Goal: Task Accomplishment & Management: Manage account settings

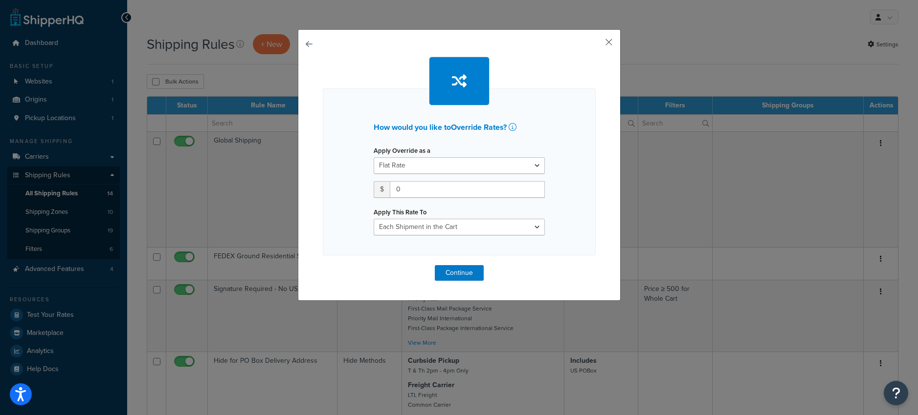
click at [595, 44] on button "button" at bounding box center [594, 45] width 2 height 2
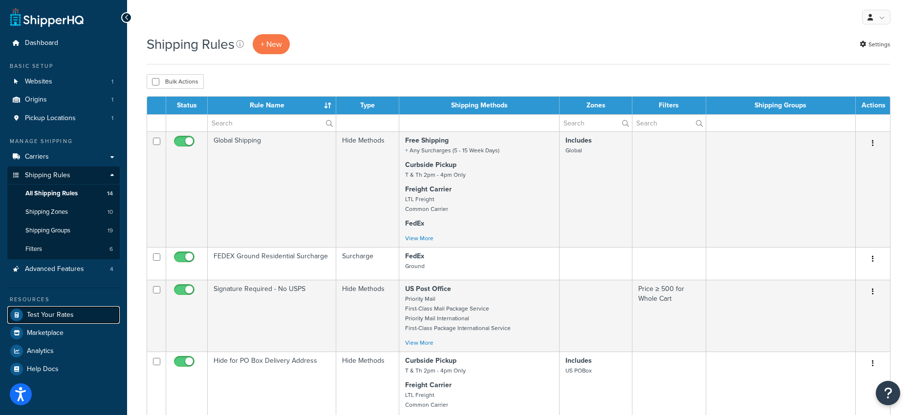
click at [42, 313] on span "Test Your Rates" at bounding box center [50, 315] width 47 height 8
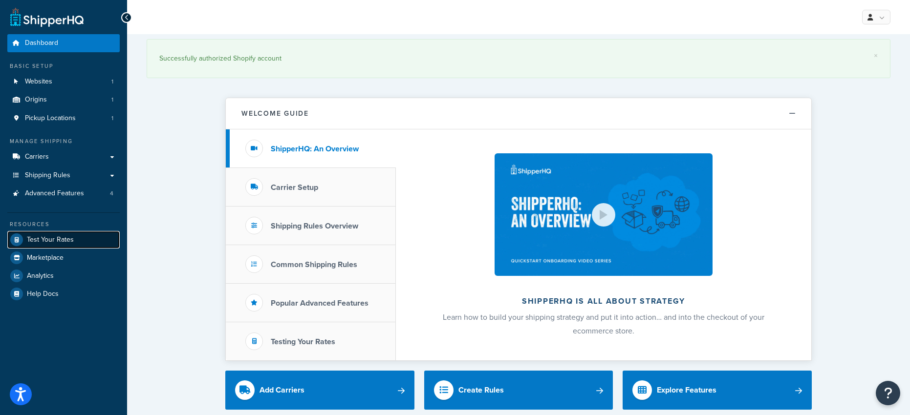
click at [41, 240] on span "Test Your Rates" at bounding box center [50, 240] width 47 height 8
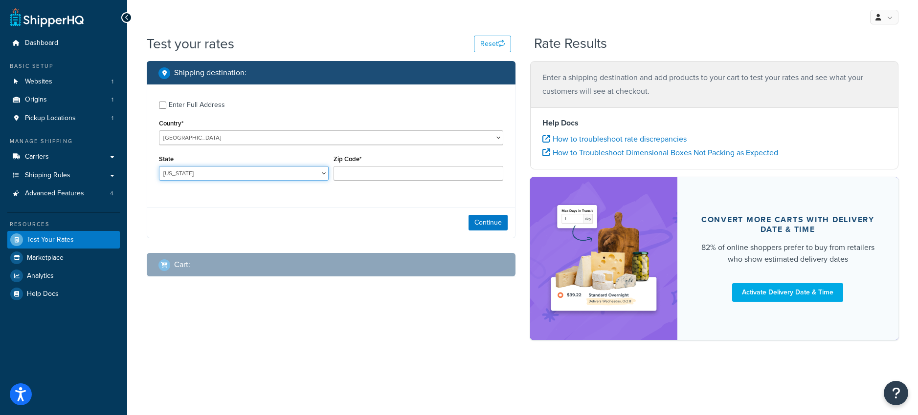
click at [227, 172] on select "Alabama Alaska American Samoa Arizona Arkansas Armed Forces Americas Armed Forc…" at bounding box center [244, 173] width 170 height 15
select select "KY"
click at [159, 167] on select "Alabama Alaska American Samoa Arizona Arkansas Armed Forces Americas Armed Forc…" at bounding box center [244, 173] width 170 height 15
click at [361, 175] on input "Zip Code*" at bounding box center [418, 173] width 170 height 15
type input "40509"
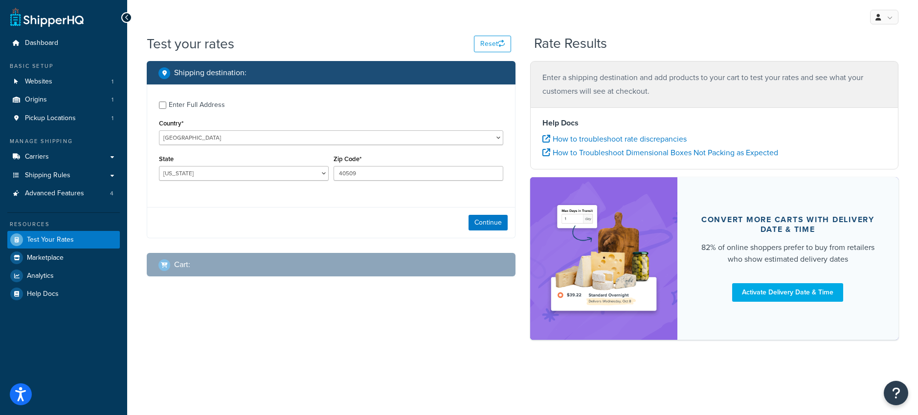
click at [301, 197] on div "Enter Full Address Country* United States United Kingdom Afghanistan Åland Isla…" at bounding box center [331, 142] width 368 height 115
click at [484, 219] on button "Continue" at bounding box center [487, 223] width 39 height 16
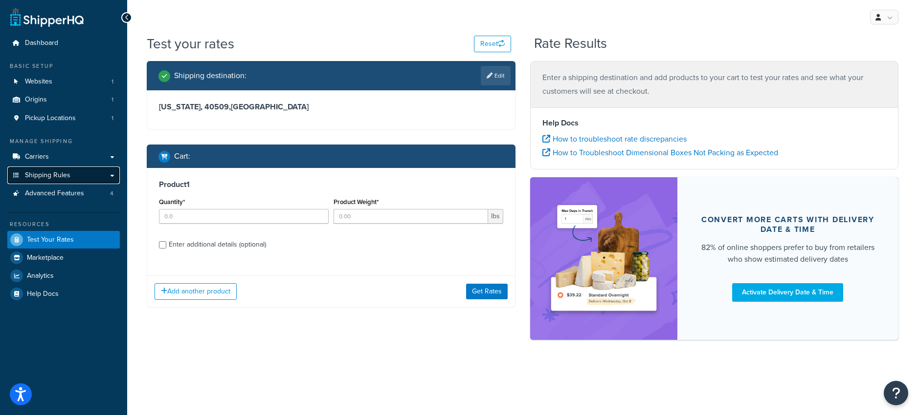
click at [45, 175] on span "Shipping Rules" at bounding box center [47, 176] width 45 height 8
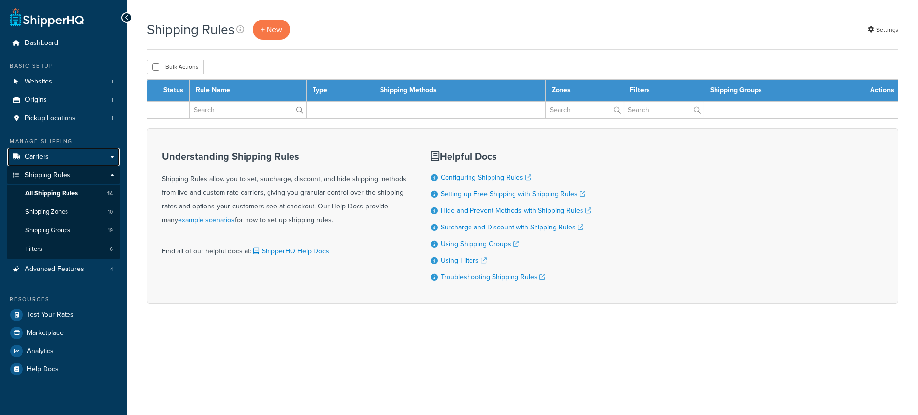
click at [35, 157] on span "Carriers" at bounding box center [37, 157] width 24 height 8
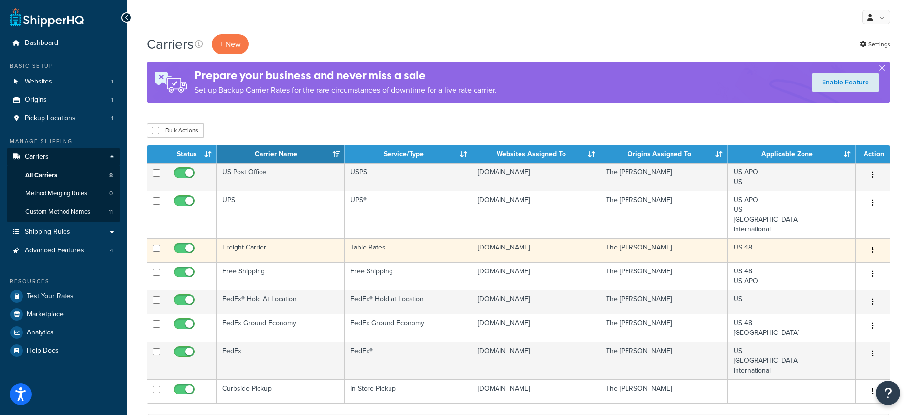
click at [872, 248] on icon "button" at bounding box center [873, 250] width 2 height 7
click at [818, 270] on link "Edit" at bounding box center [833, 271] width 77 height 20
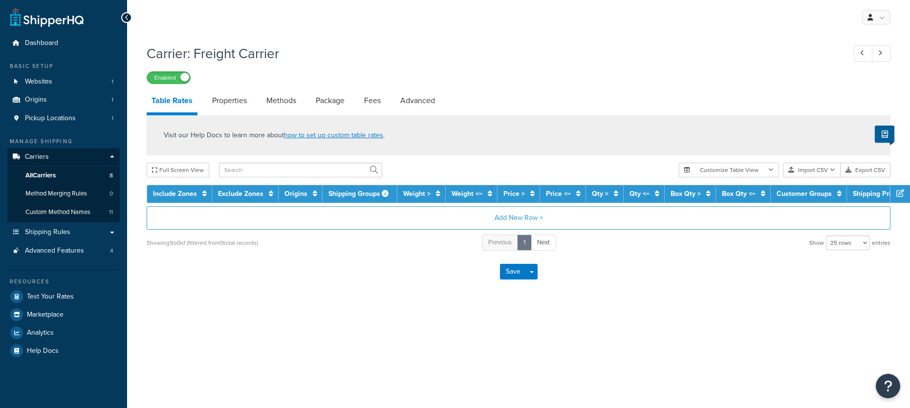
select select "25"
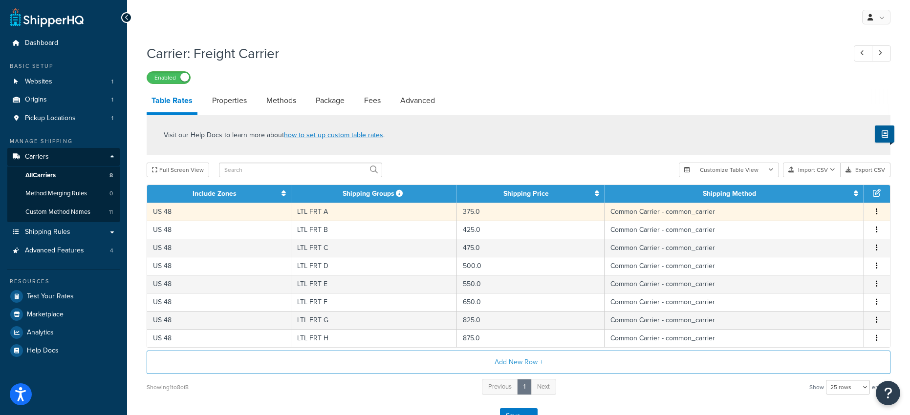
click at [326, 215] on td "LTL FRT A" at bounding box center [374, 212] width 166 height 18
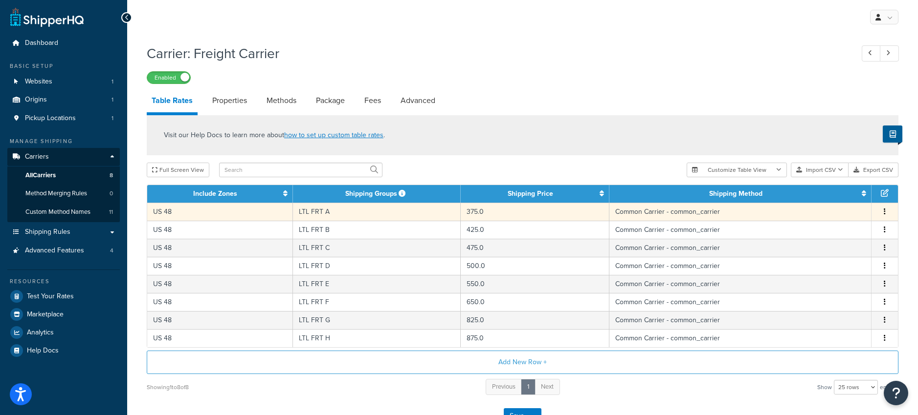
select select "182054"
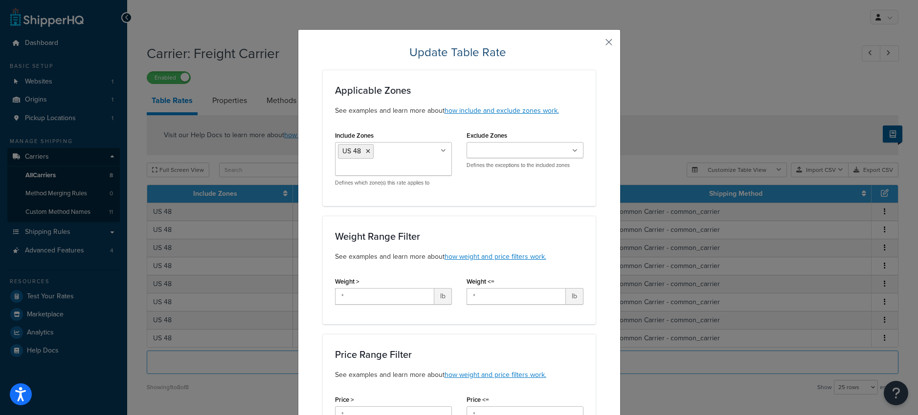
click at [595, 44] on button "button" at bounding box center [594, 45] width 2 height 2
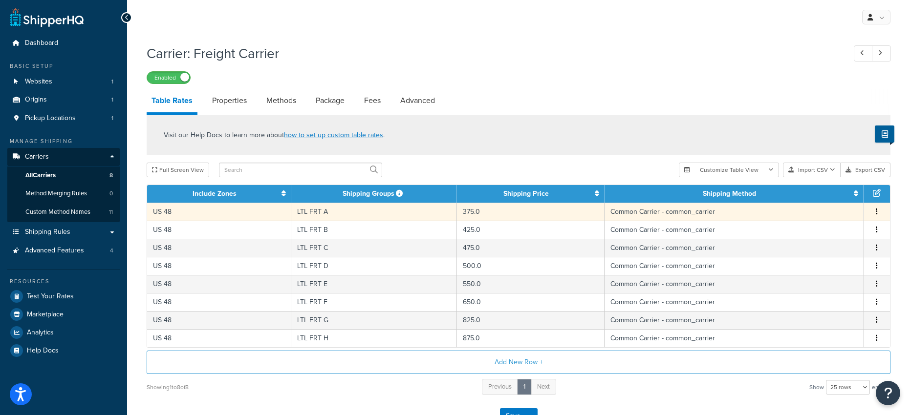
click at [317, 215] on td "LTL FRT A" at bounding box center [374, 212] width 166 height 18
select select "182054"
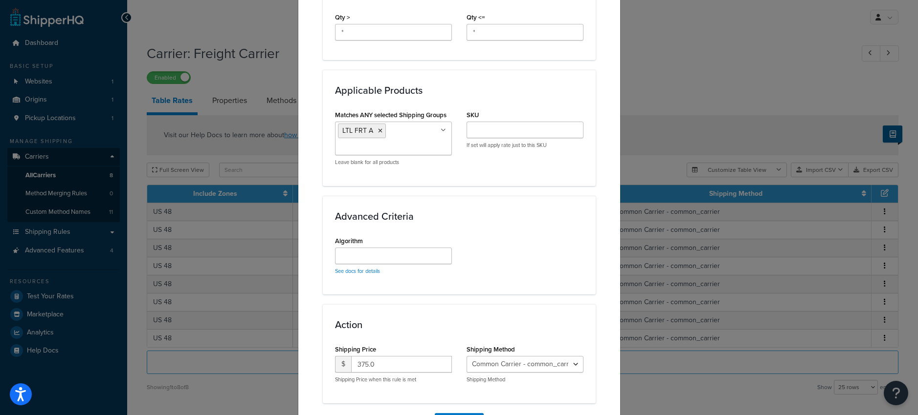
scroll to position [489, 0]
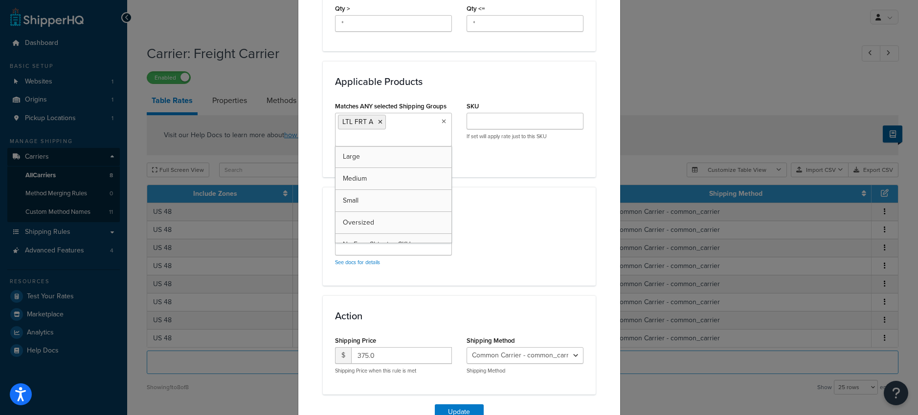
click at [441, 121] on icon at bounding box center [443, 122] width 4 height 6
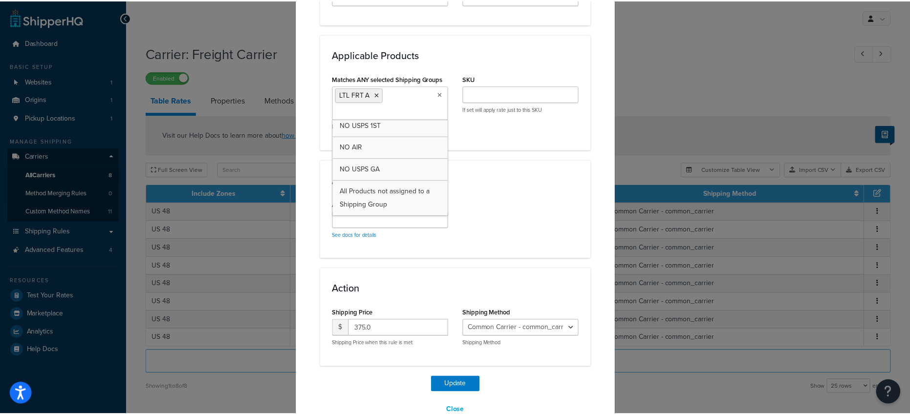
scroll to position [541, 0]
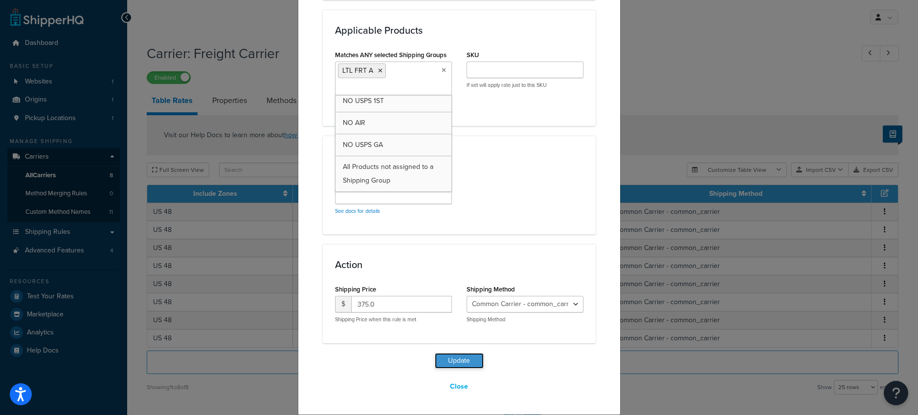
click at [453, 359] on button "Update" at bounding box center [459, 361] width 49 height 16
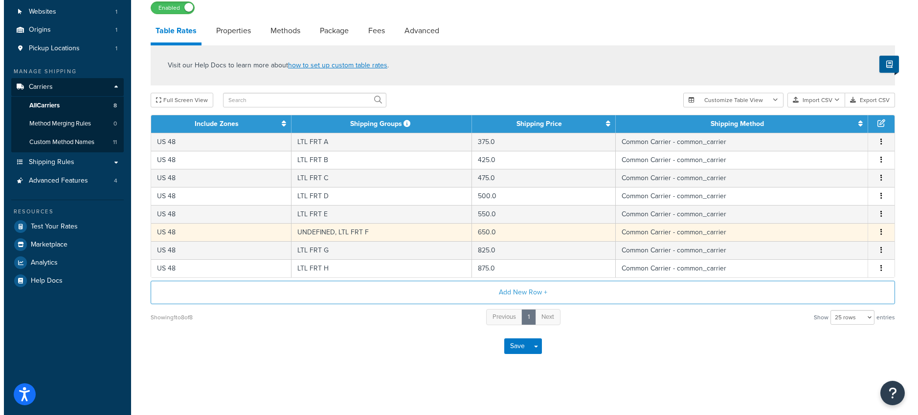
scroll to position [71, 0]
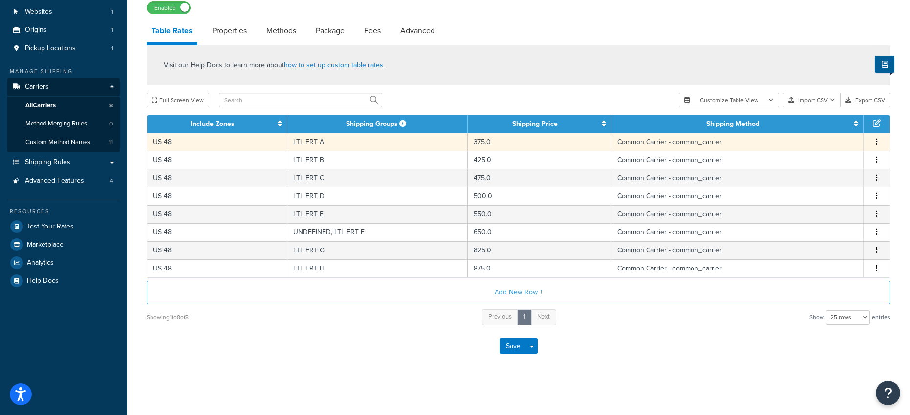
click at [312, 137] on td "LTL FRT A" at bounding box center [377, 142] width 180 height 18
select select "182054"
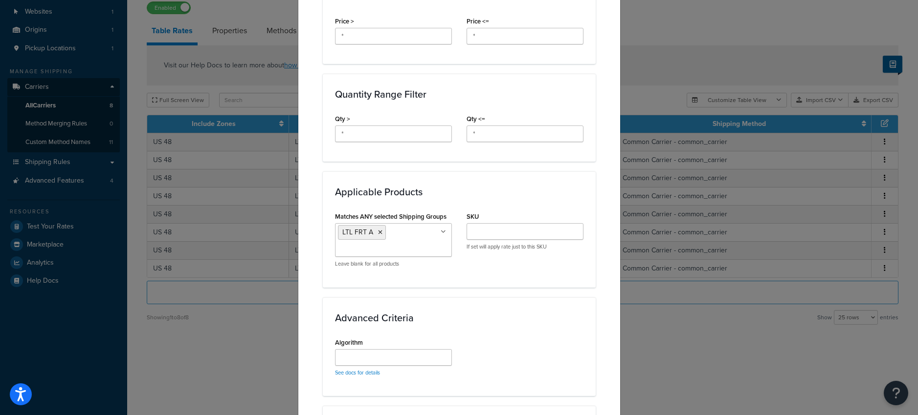
scroll to position [381, 0]
click at [440, 228] on icon at bounding box center [442, 230] width 5 height 6
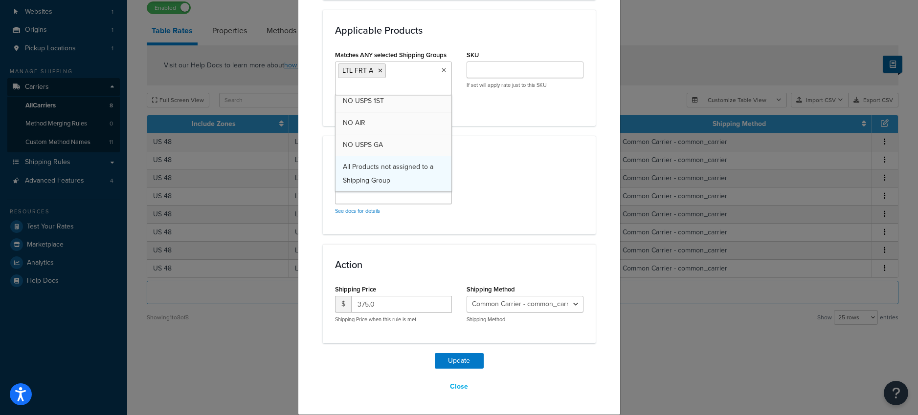
scroll to position [277, 0]
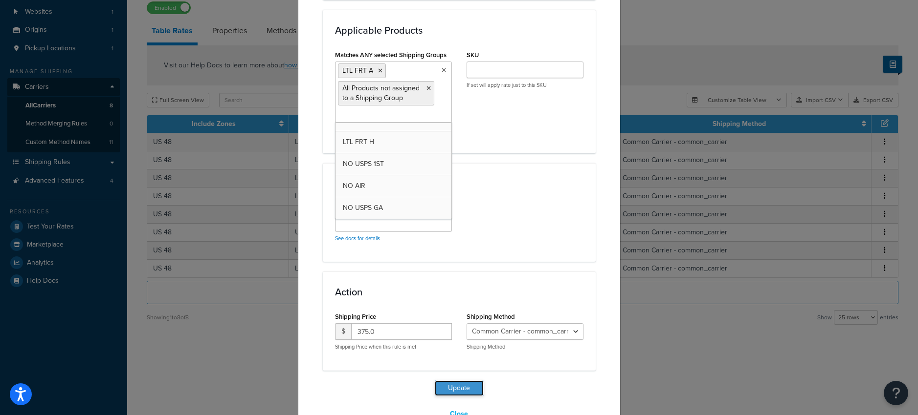
click at [453, 388] on button "Update" at bounding box center [459, 389] width 49 height 16
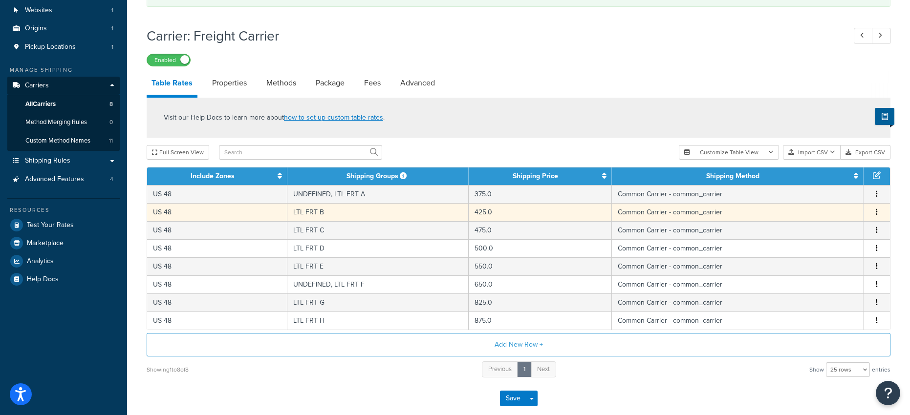
click at [312, 207] on td "LTL FRT B" at bounding box center [377, 212] width 181 height 18
select select "182054"
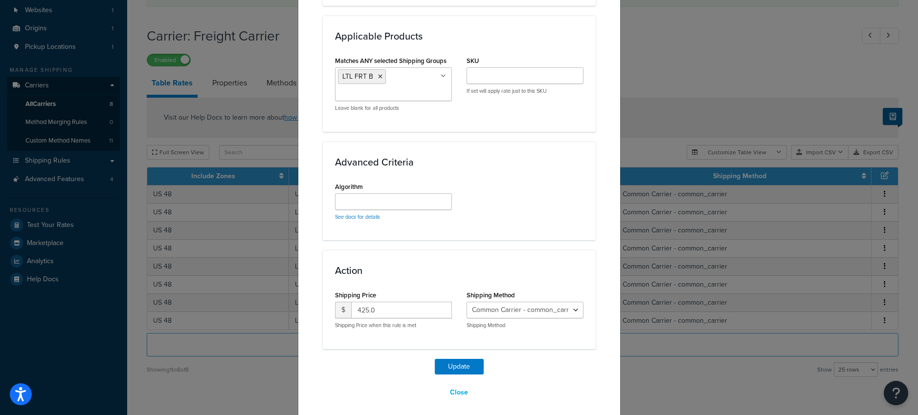
scroll to position [541, 0]
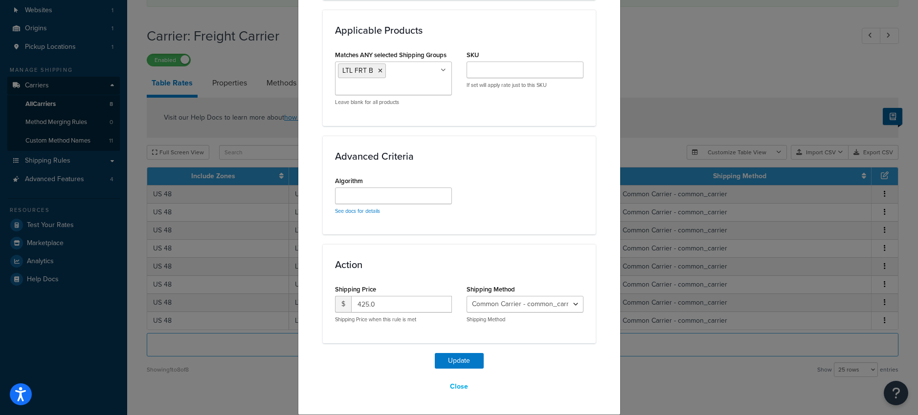
click at [440, 70] on icon at bounding box center [442, 70] width 5 height 6
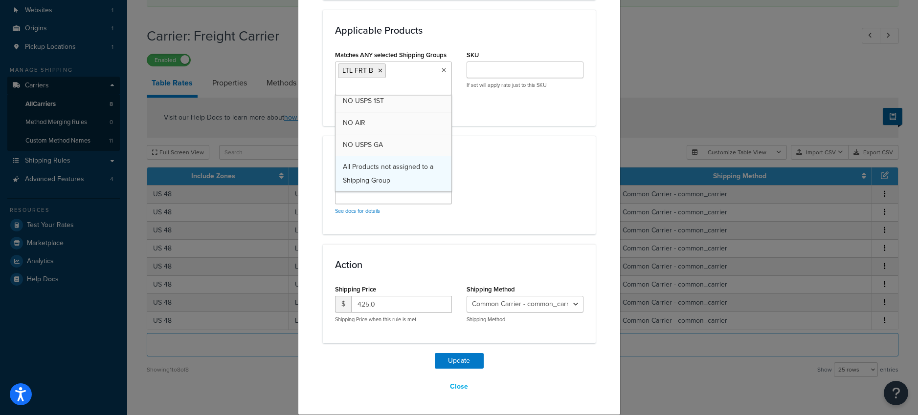
scroll to position [277, 0]
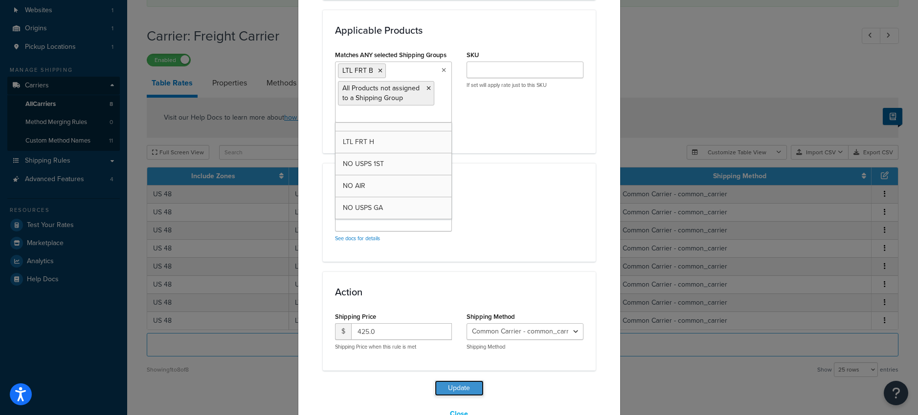
click at [456, 389] on button "Update" at bounding box center [459, 389] width 49 height 16
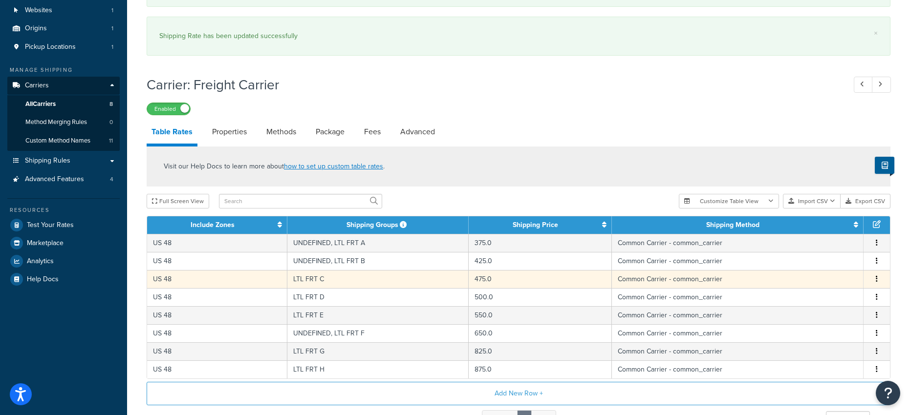
click at [312, 281] on td "LTL FRT C" at bounding box center [377, 279] width 181 height 18
select select "182054"
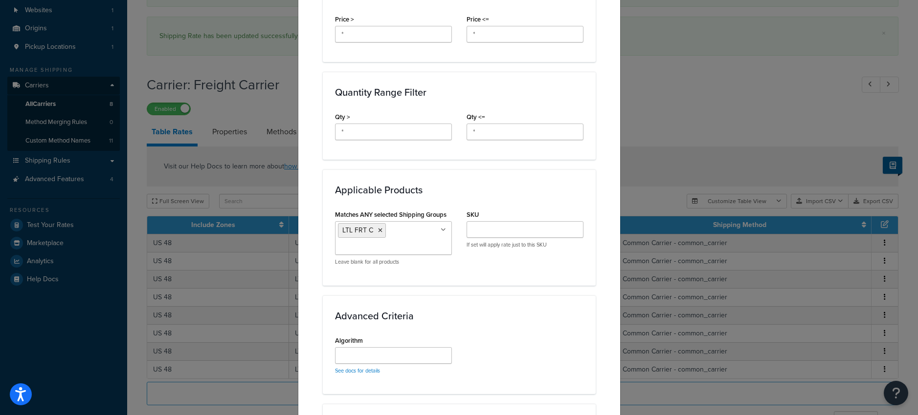
scroll to position [386, 0]
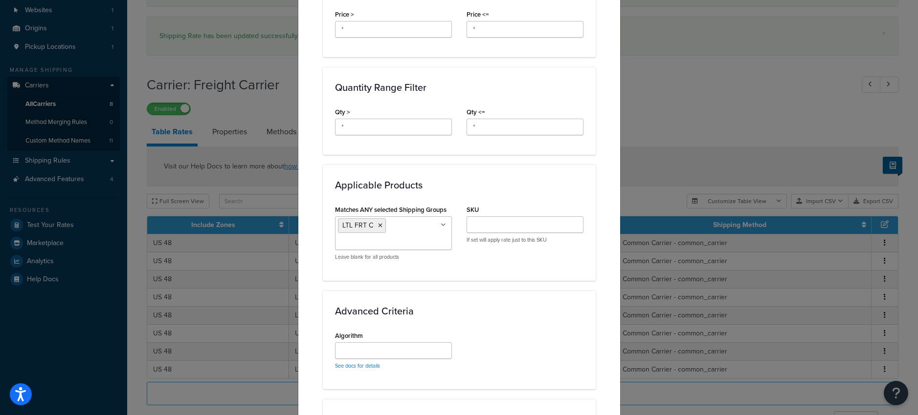
click at [440, 225] on icon at bounding box center [442, 225] width 5 height 6
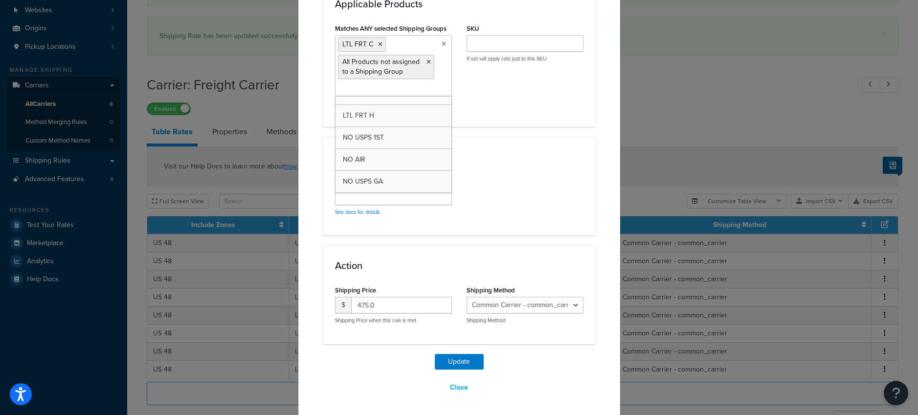
scroll to position [568, 0]
click at [450, 363] on button "Update" at bounding box center [459, 361] width 49 height 16
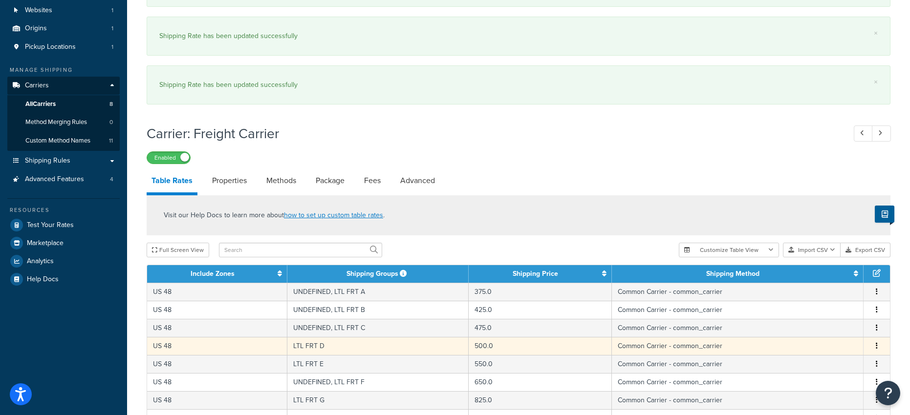
click at [331, 346] on td "LTL FRT D" at bounding box center [377, 346] width 181 height 18
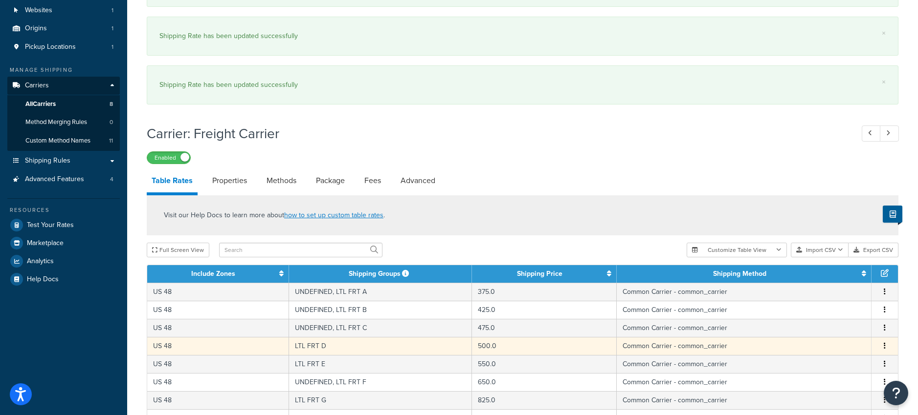
select select "182054"
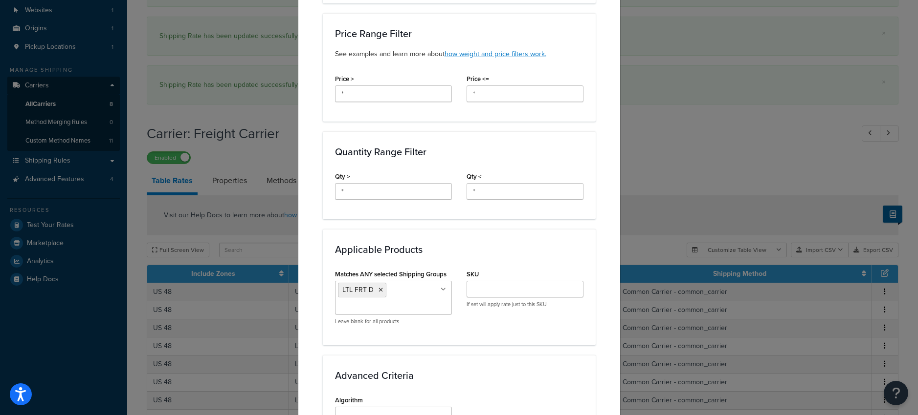
scroll to position [391, 0]
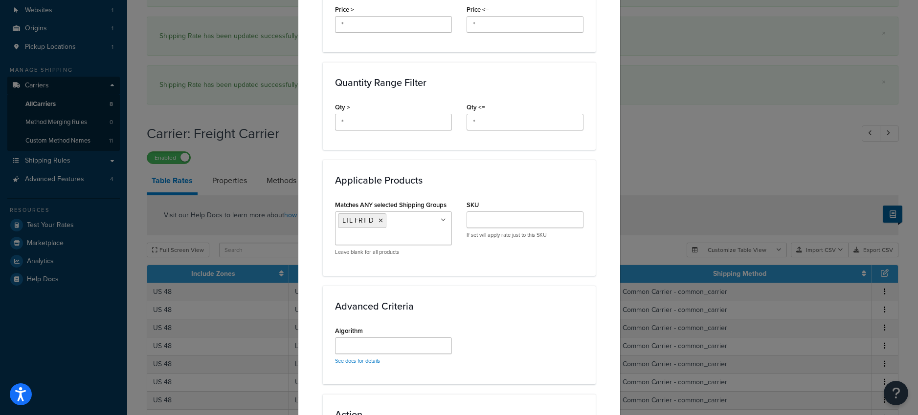
click at [440, 218] on icon at bounding box center [442, 221] width 5 height 6
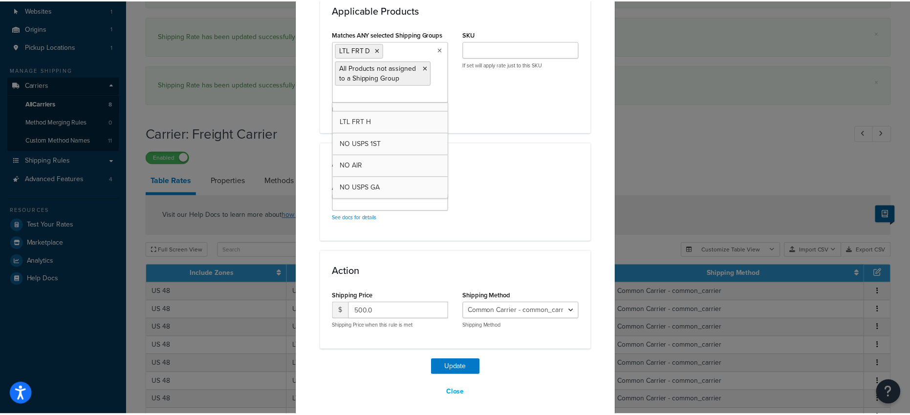
scroll to position [568, 0]
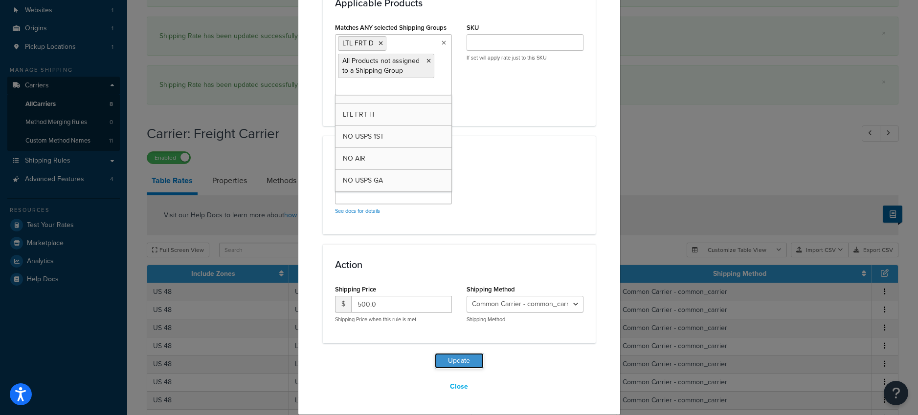
click at [448, 362] on button "Update" at bounding box center [459, 361] width 49 height 16
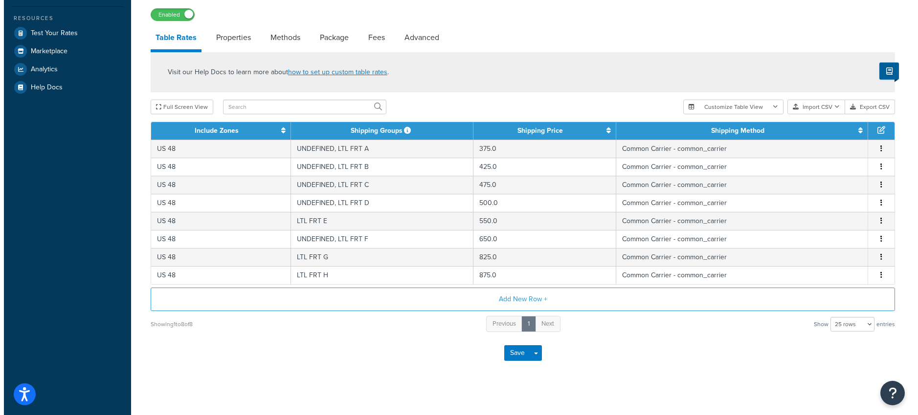
scroll to position [272, 0]
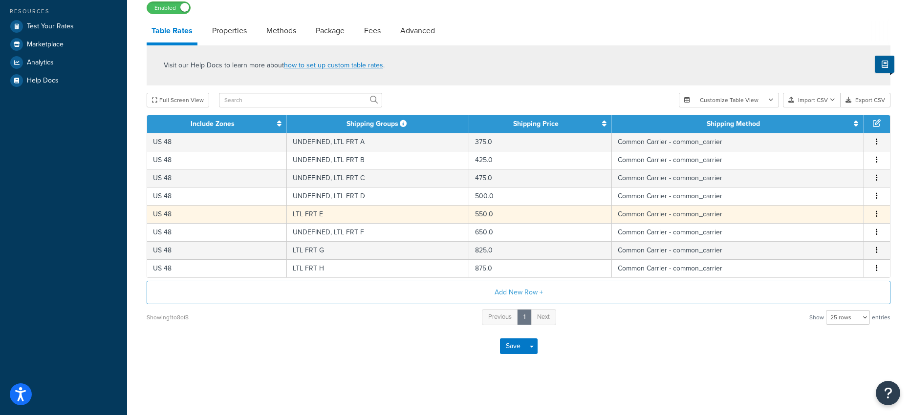
click at [469, 213] on td "550.0" at bounding box center [540, 214] width 143 height 18
select select "182054"
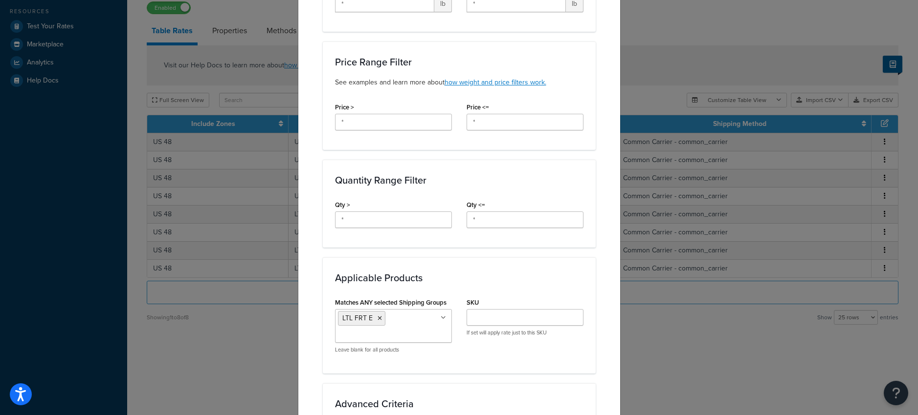
scroll to position [328, 0]
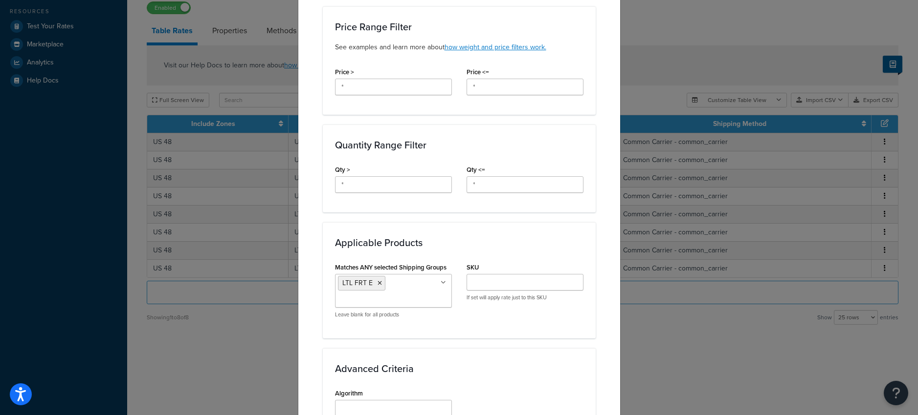
click at [440, 284] on icon at bounding box center [442, 283] width 5 height 6
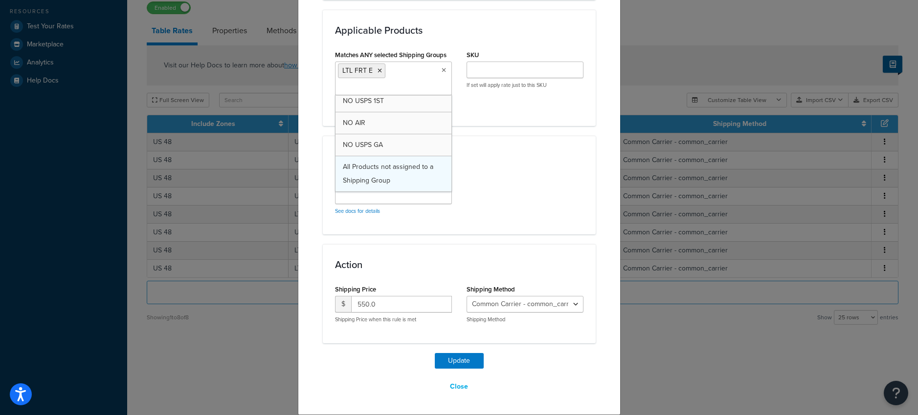
scroll to position [277, 0]
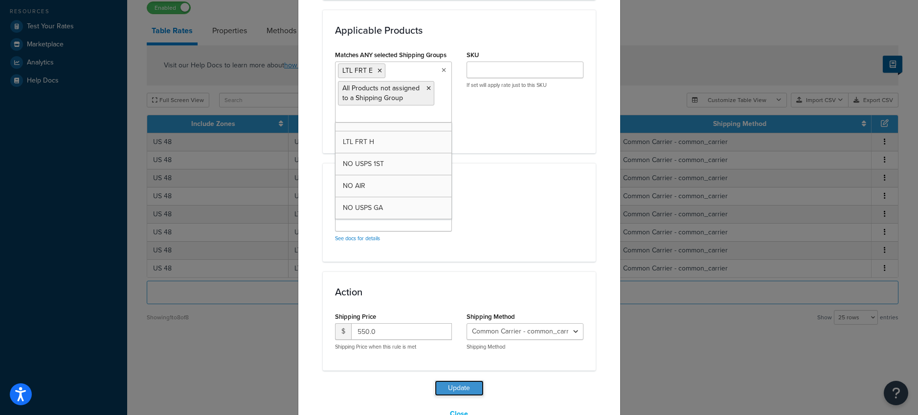
click at [450, 387] on button "Update" at bounding box center [459, 389] width 49 height 16
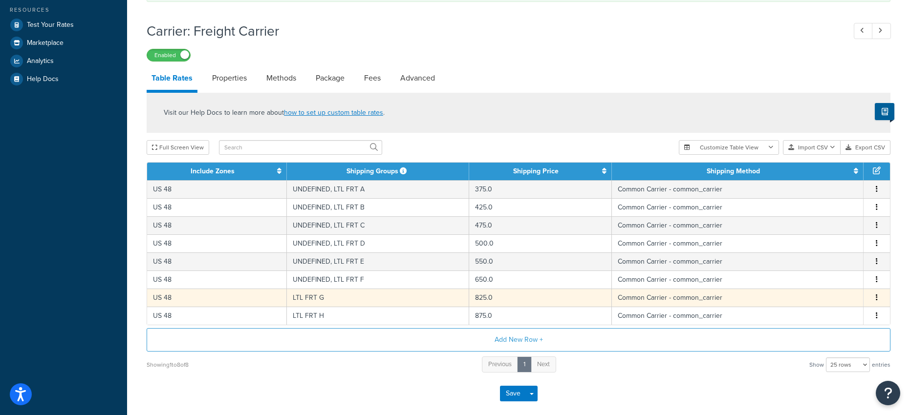
click at [357, 300] on td "LTL FRT G" at bounding box center [378, 298] width 182 height 18
select select "182054"
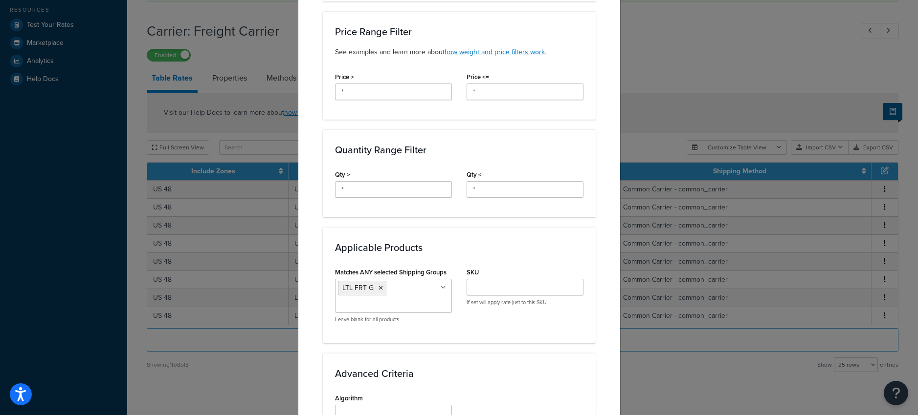
scroll to position [352, 0]
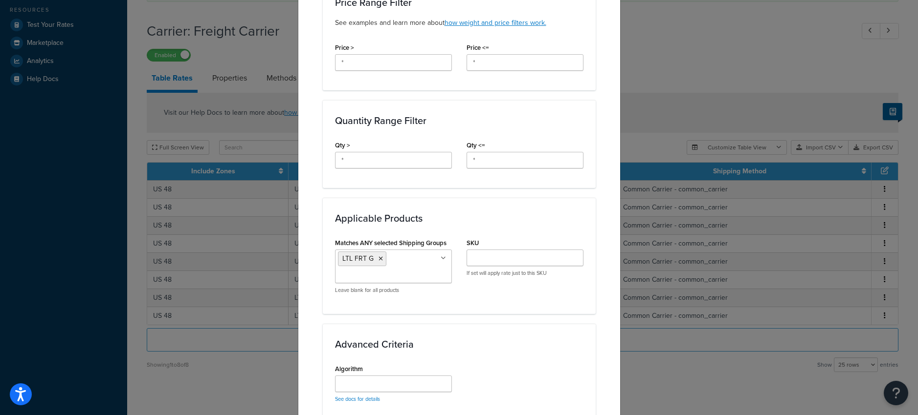
click at [440, 258] on icon at bounding box center [442, 259] width 5 height 6
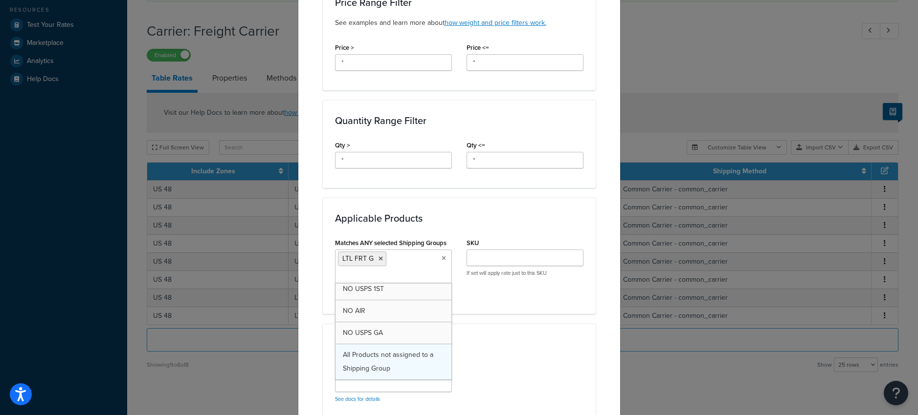
scroll to position [277, 0]
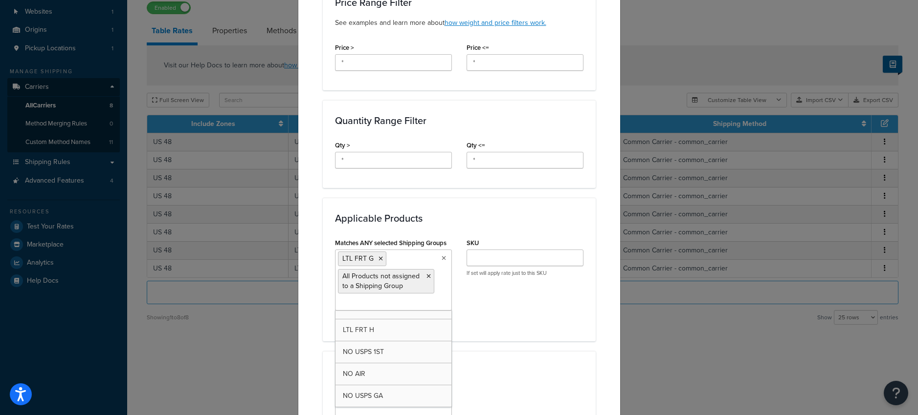
click at [477, 327] on div "Matches ANY selected Shipping Groups LTL FRT G All Products not assigned to a S…" at bounding box center [459, 282] width 263 height 93
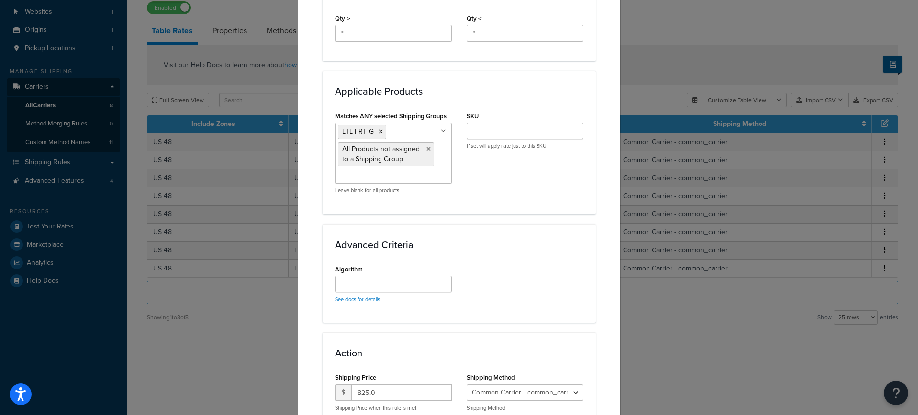
scroll to position [568, 0]
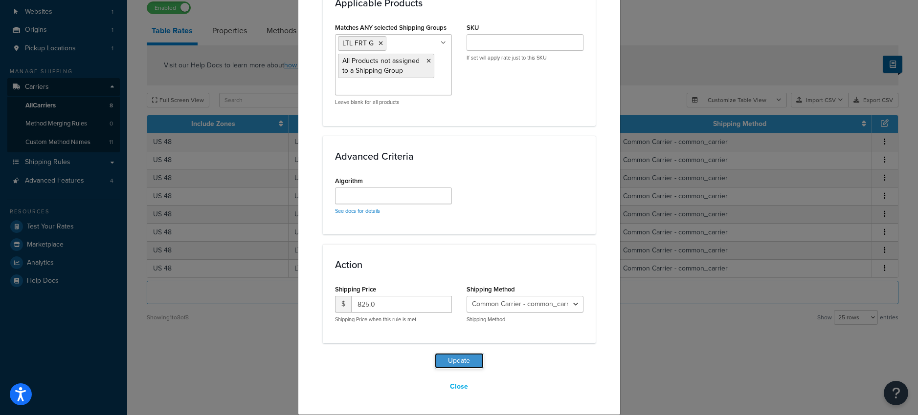
click at [443, 360] on button "Update" at bounding box center [459, 361] width 49 height 16
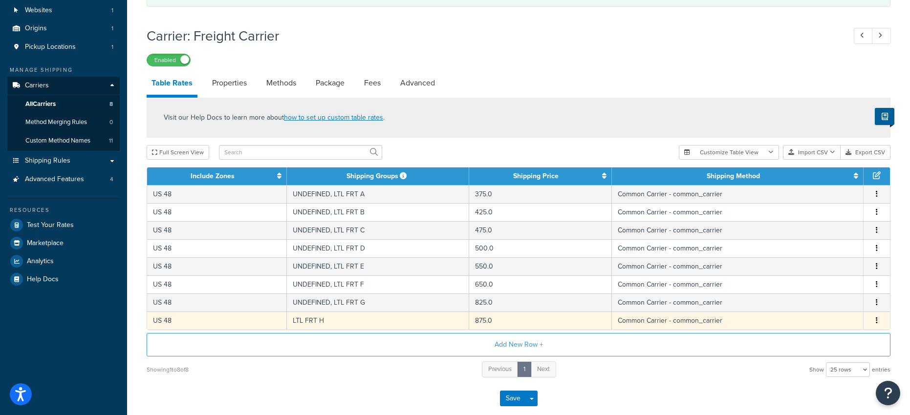
click at [339, 324] on td "LTL FRT H" at bounding box center [378, 321] width 182 height 18
select select "182054"
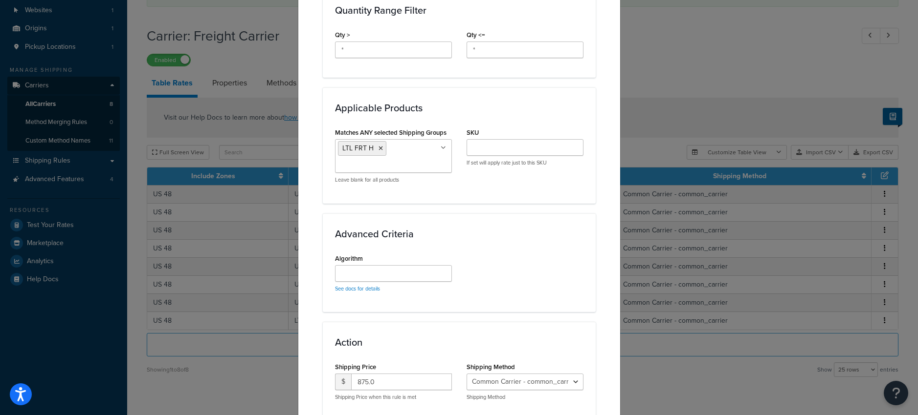
scroll to position [506, 0]
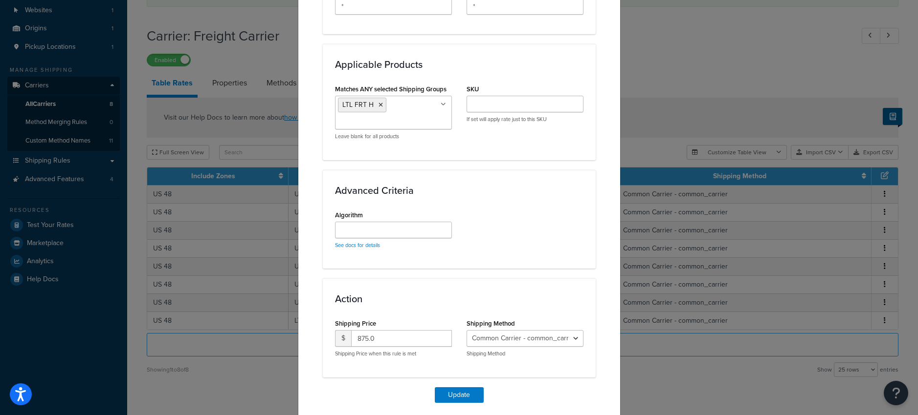
click at [440, 106] on icon at bounding box center [442, 105] width 5 height 6
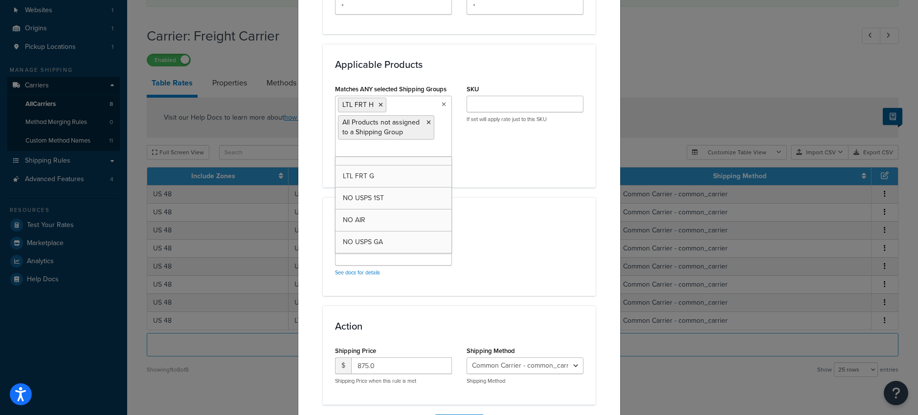
scroll to position [277, 0]
click at [461, 260] on div "Algorithm See docs for details" at bounding box center [459, 260] width 263 height 48
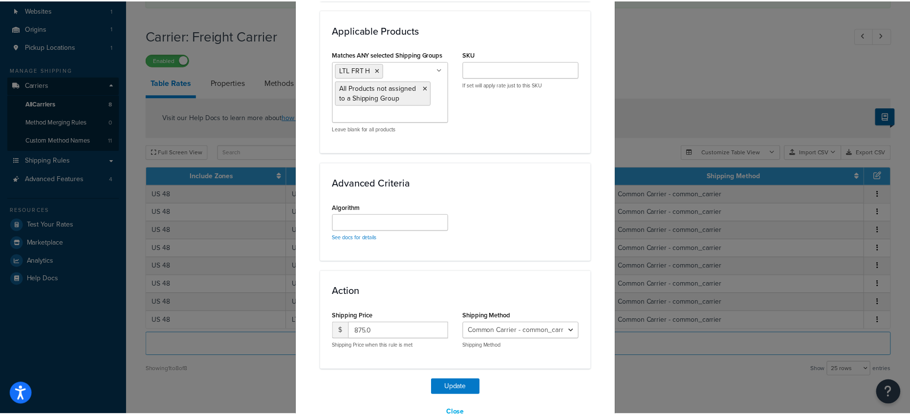
scroll to position [568, 0]
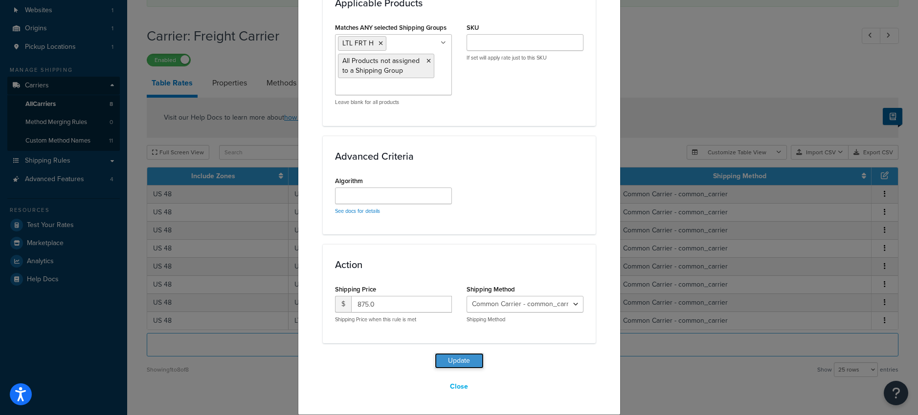
click at [454, 363] on button "Update" at bounding box center [459, 361] width 49 height 16
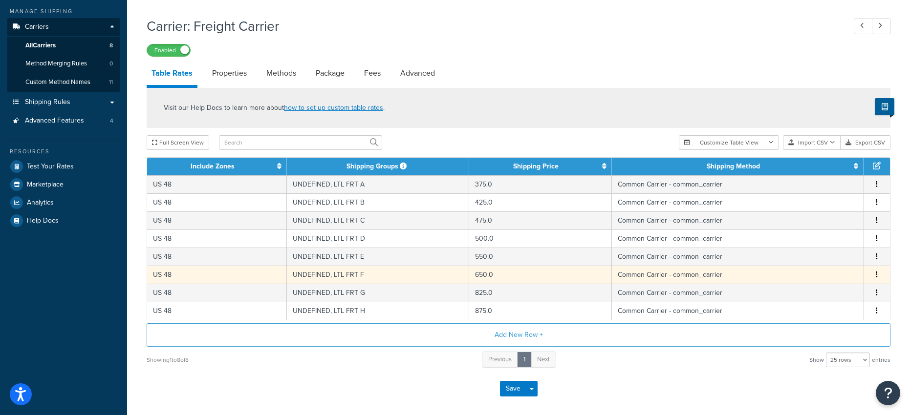
scroll to position [138, 0]
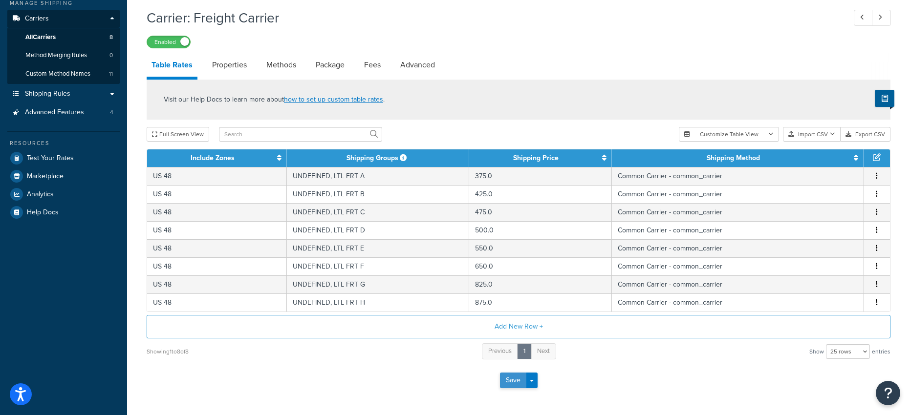
click at [515, 379] on button "Save" at bounding box center [513, 381] width 26 height 16
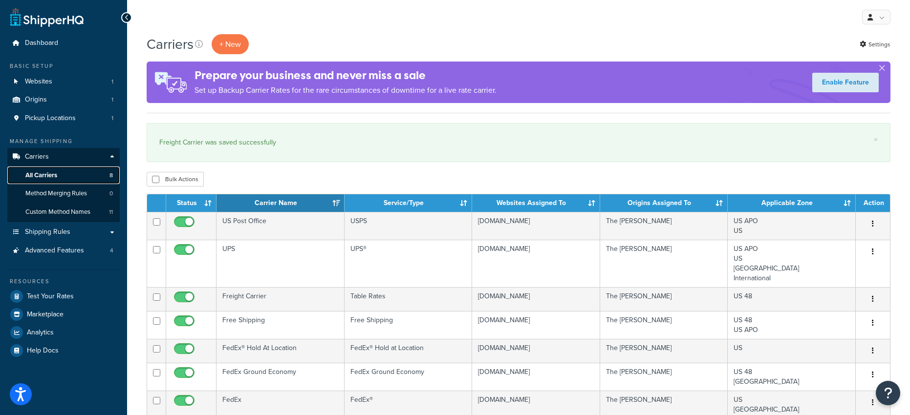
click at [39, 175] on span "All Carriers" at bounding box center [41, 176] width 32 height 8
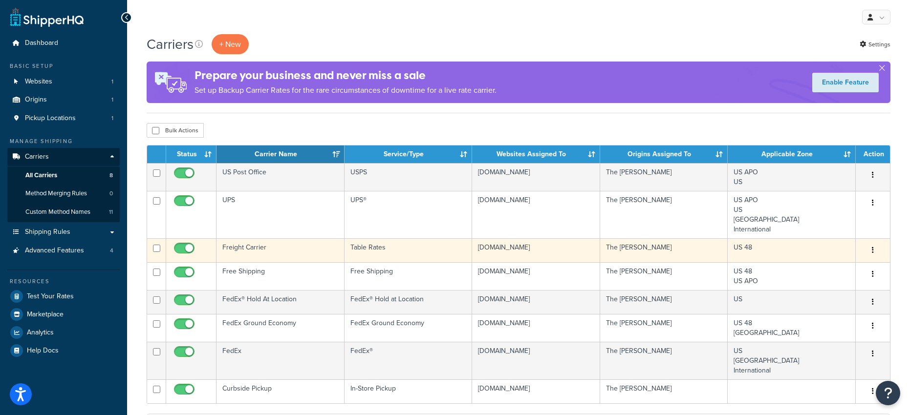
click at [874, 249] on button "button" at bounding box center [873, 251] width 14 height 16
click at [814, 272] on link "Edit" at bounding box center [833, 271] width 77 height 20
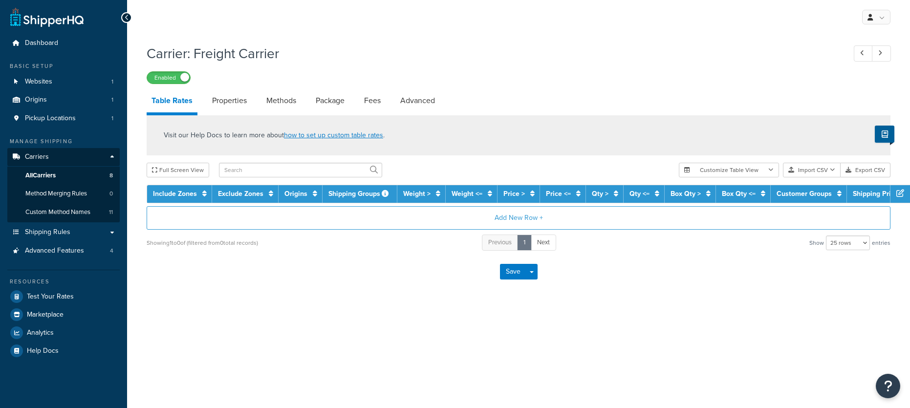
select select "25"
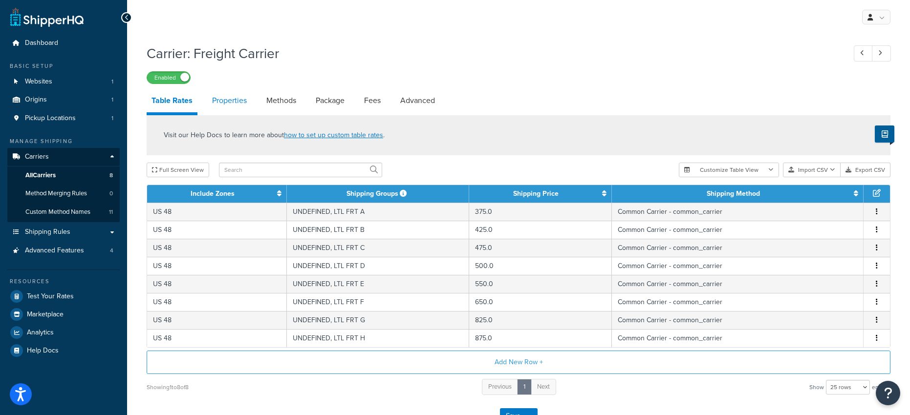
click at [211, 100] on link "Properties" at bounding box center [229, 100] width 44 height 23
select select "HIGHEST"
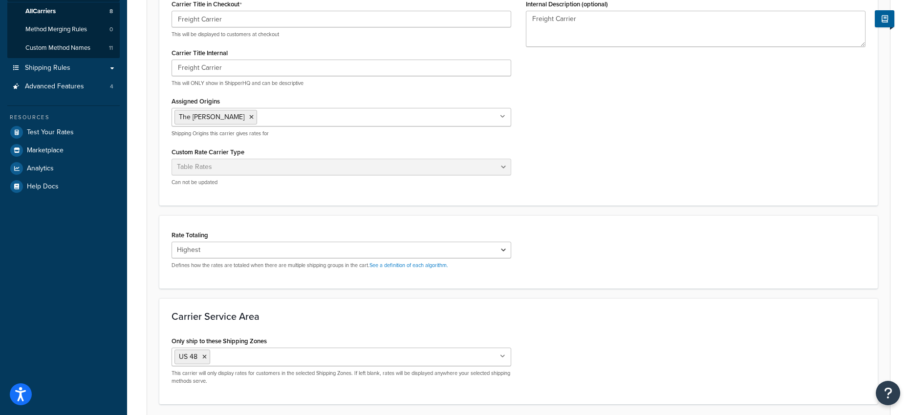
scroll to position [176, 0]
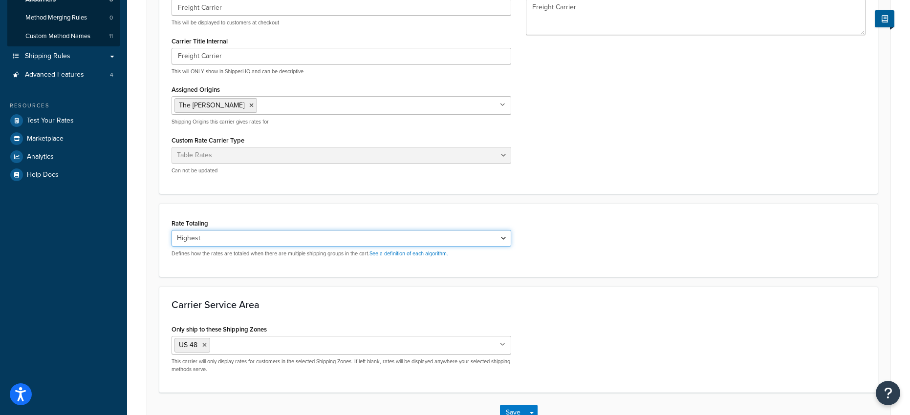
click at [344, 240] on select "Cumulative Highest Per Item Per SKU" at bounding box center [342, 238] width 340 height 17
click at [172, 231] on select "Cumulative Highest Per Item Per SKU" at bounding box center [342, 238] width 340 height 17
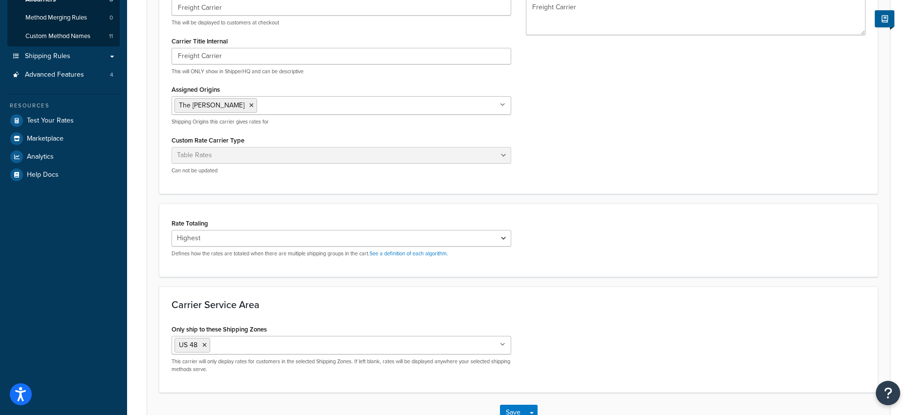
click at [345, 218] on div "Rate Totaling Cumulative Highest Per Item Per SKU Defines how the rates are tot…" at bounding box center [342, 237] width 340 height 41
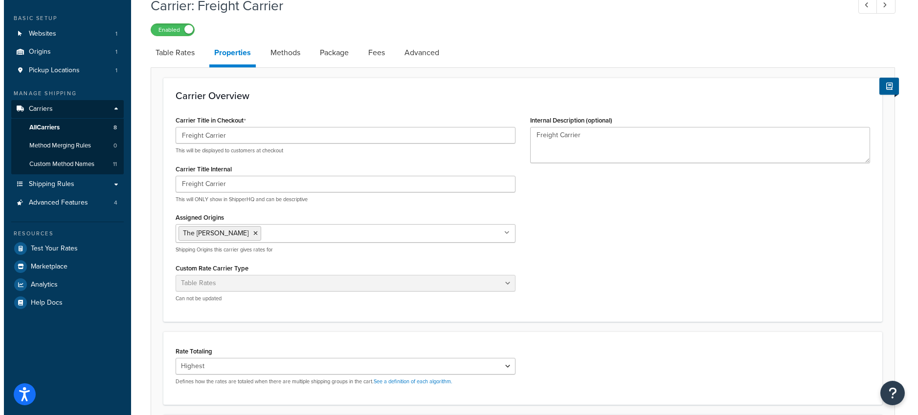
scroll to position [0, 0]
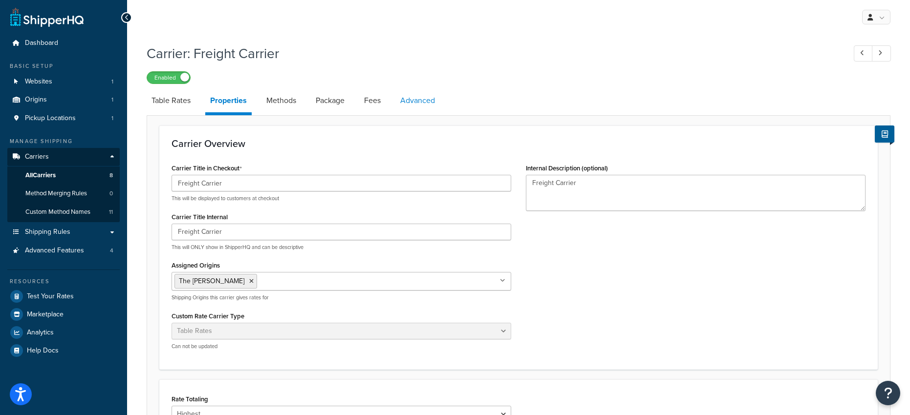
click at [411, 105] on link "Advanced" at bounding box center [417, 100] width 44 height 23
select select "false"
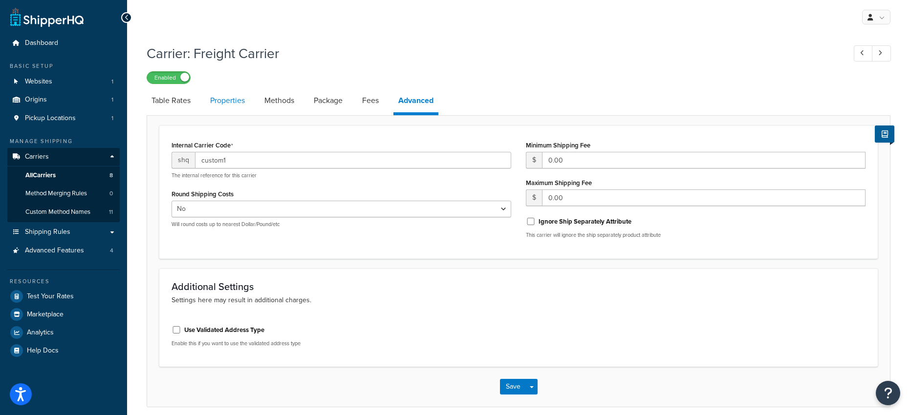
click at [218, 100] on link "Properties" at bounding box center [227, 100] width 44 height 23
select select "HIGHEST"
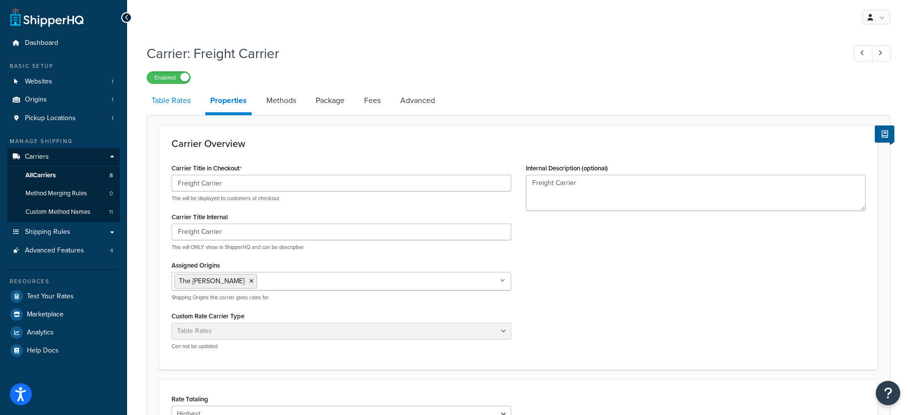
click at [153, 100] on link "Table Rates" at bounding box center [171, 100] width 49 height 23
select select "25"
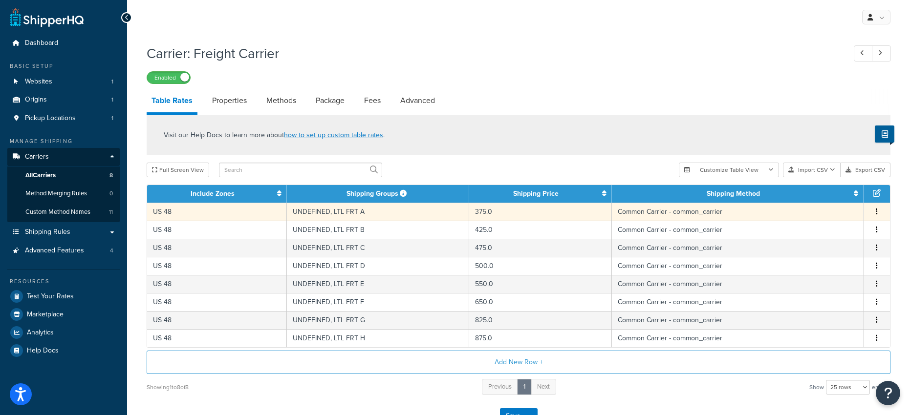
click at [673, 214] on td "Common Carrier - common_carrier" at bounding box center [738, 212] width 252 height 18
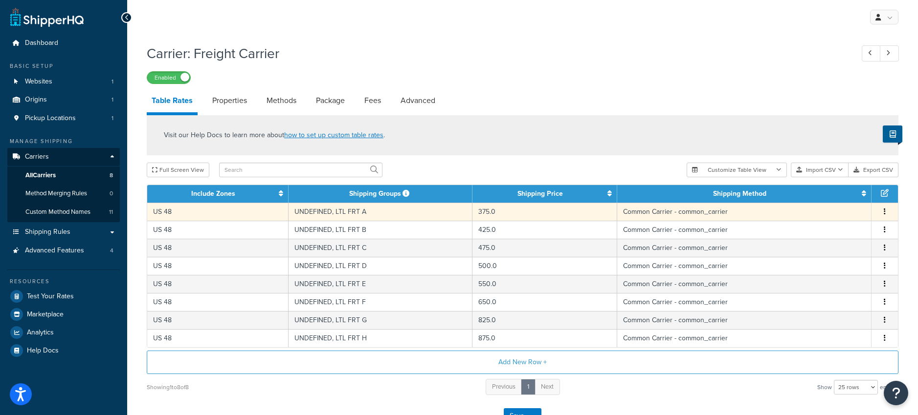
select select "182054"
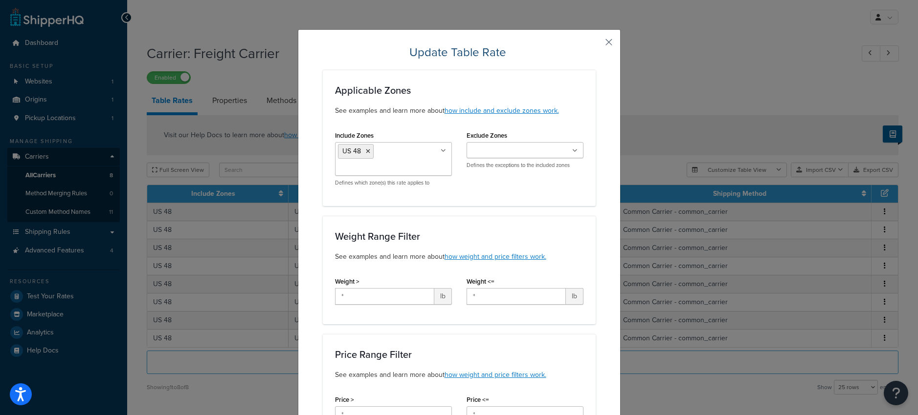
click at [595, 44] on button "button" at bounding box center [594, 45] width 2 height 2
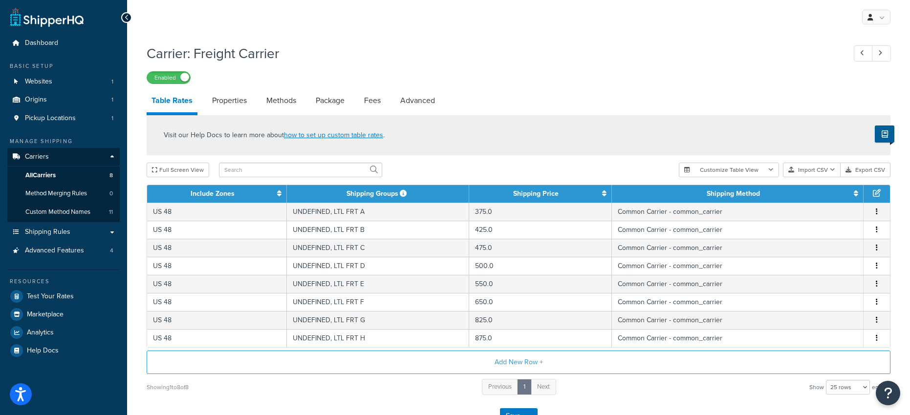
click at [653, 19] on div "My Profile Billing Global Settings Contact Us Logout" at bounding box center [518, 17] width 783 height 34
